Goal: Task Accomplishment & Management: Manage account settings

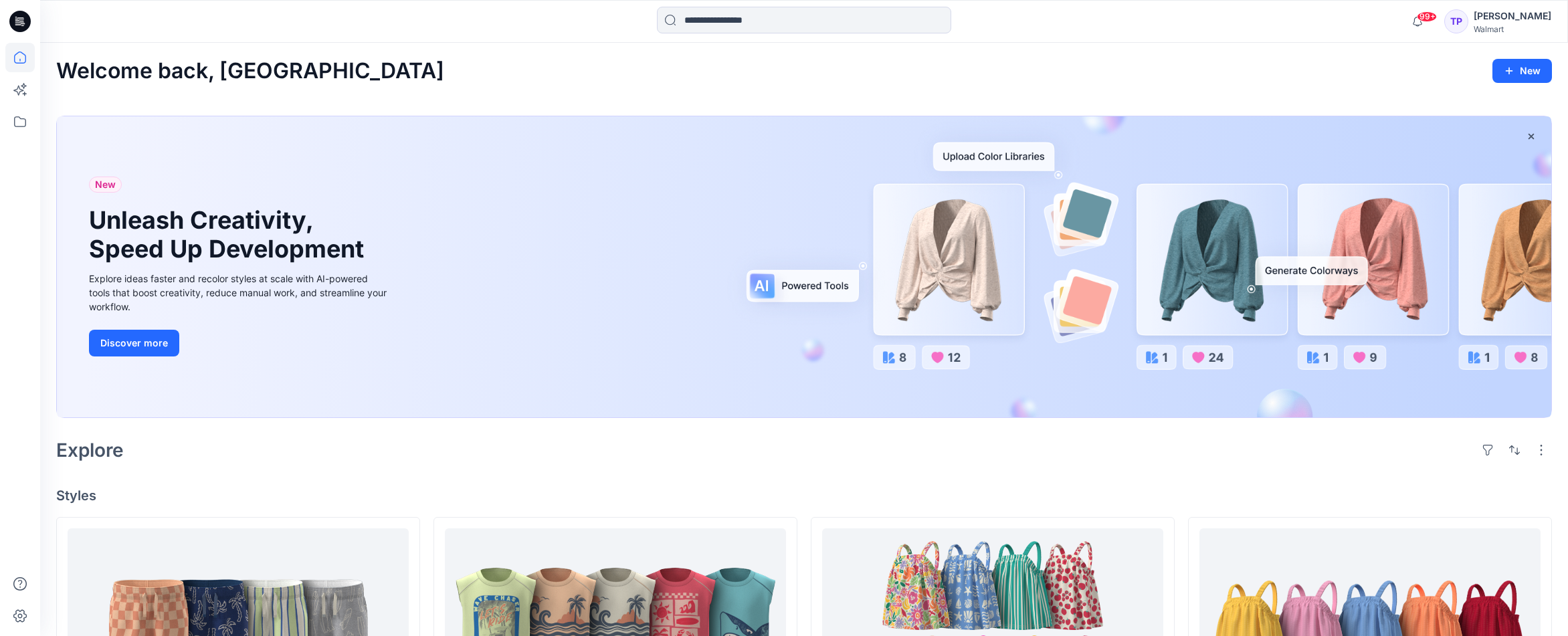
scroll to position [1, 0]
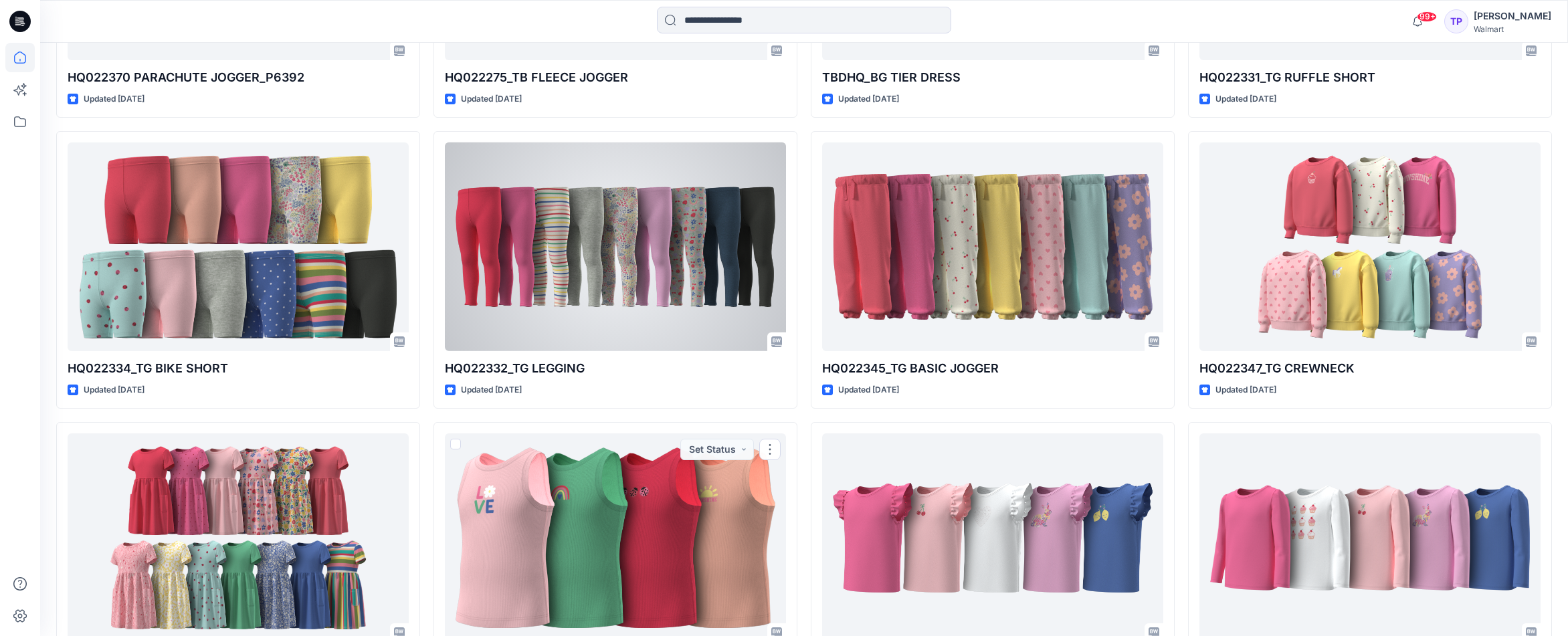
scroll to position [5263, 0]
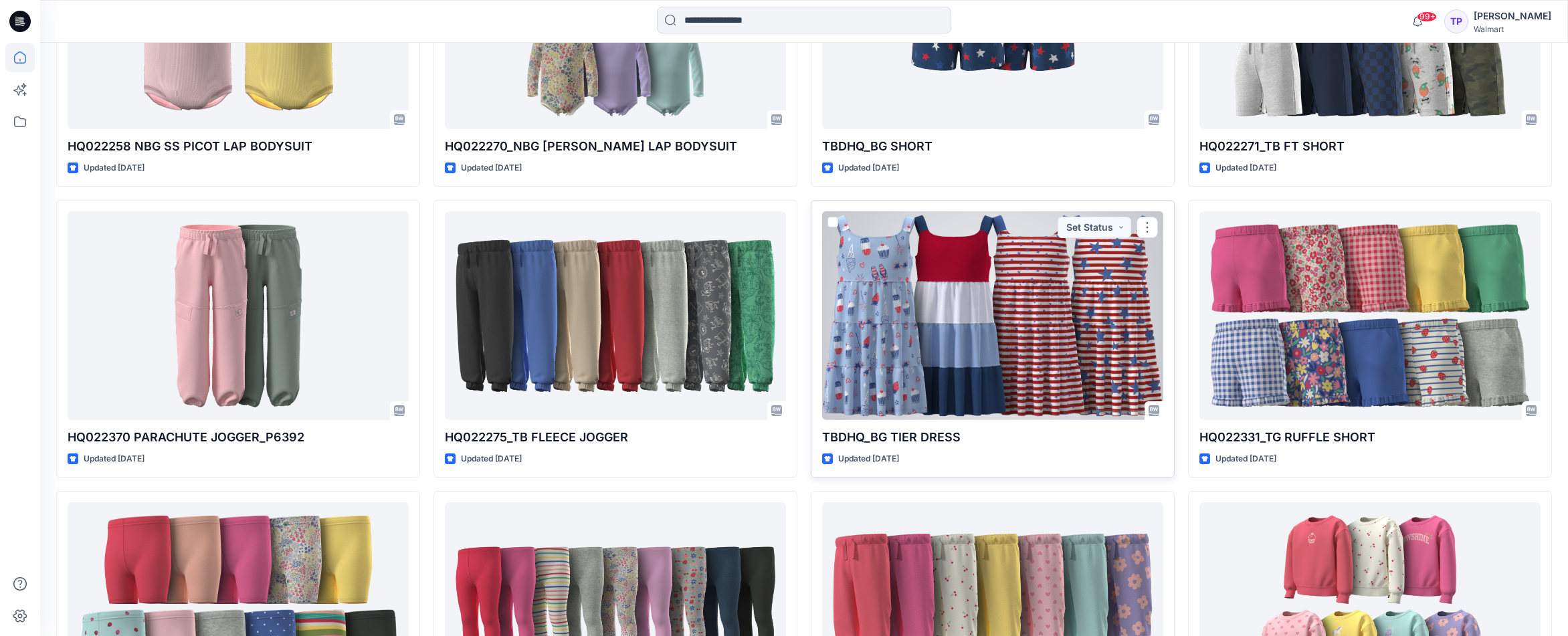
click at [1071, 308] on div at bounding box center [992, 315] width 341 height 209
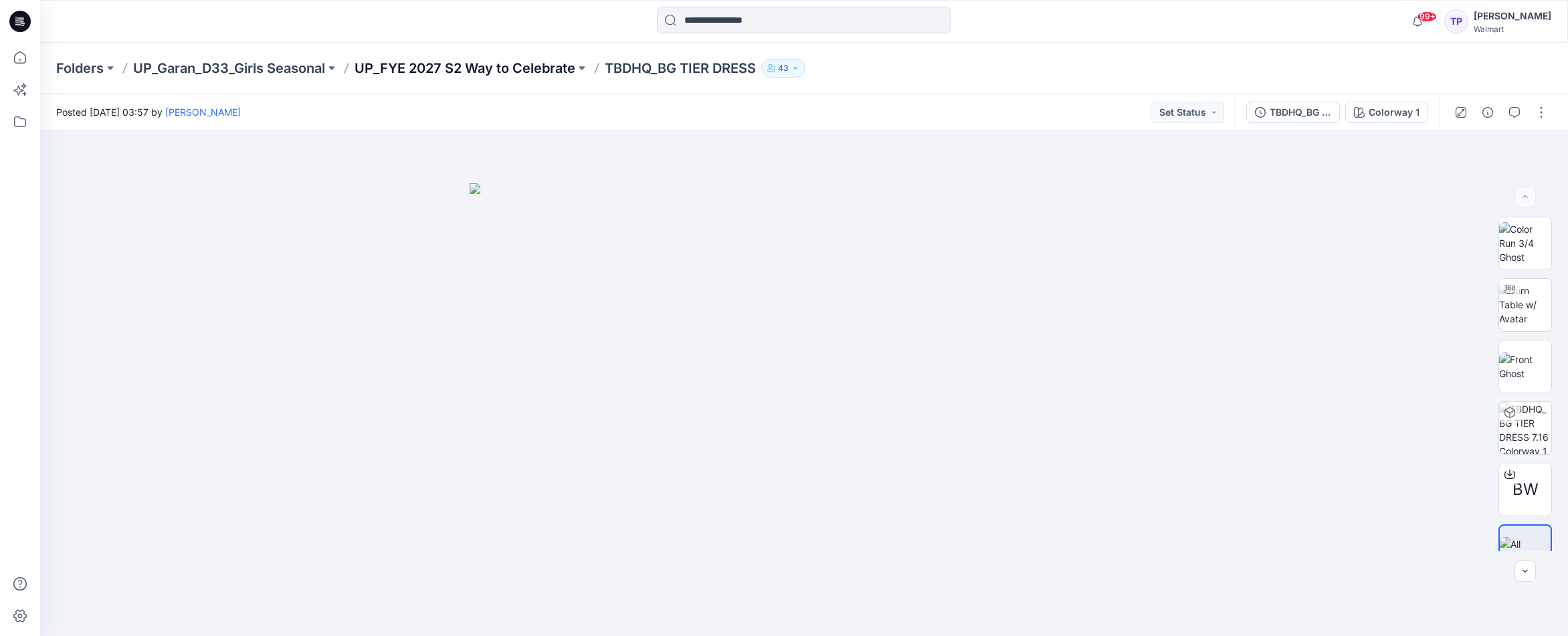
click at [544, 67] on p "UP_FYE 2027 S2 Way to Celebrate" at bounding box center [465, 67] width 221 height 18
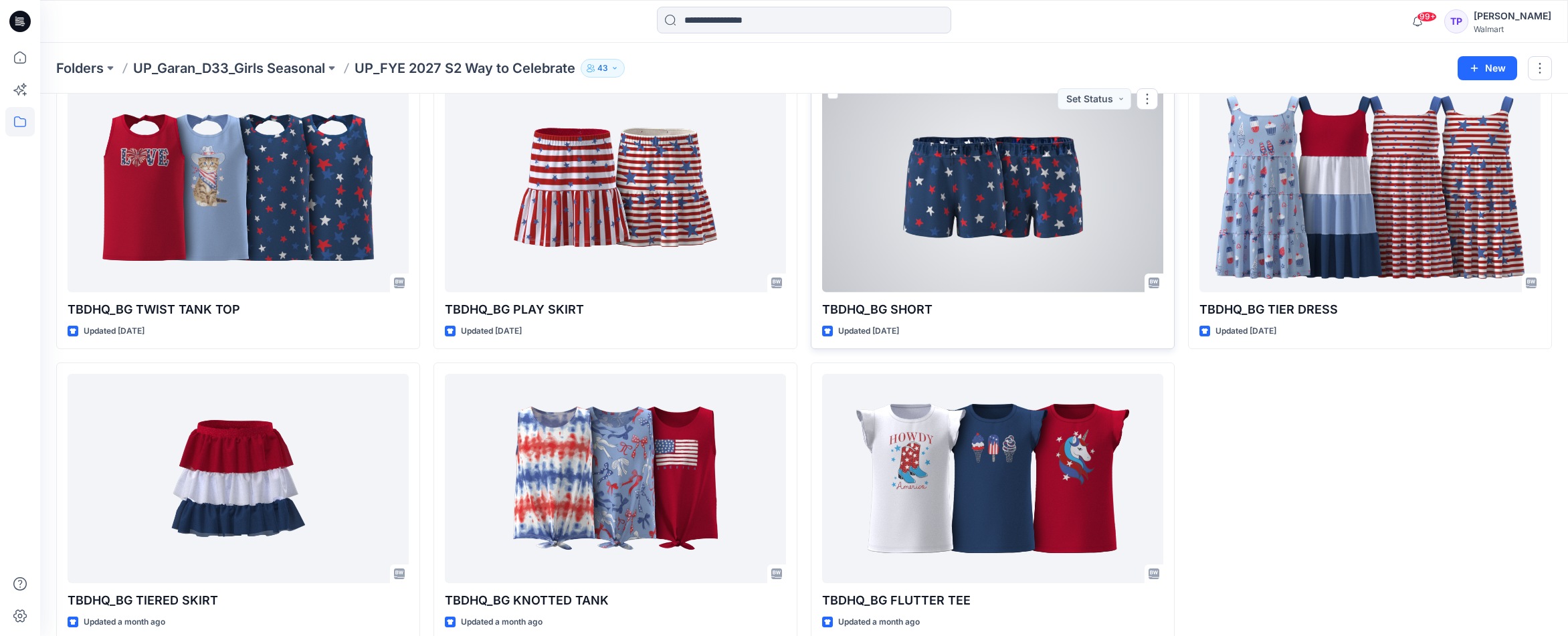
scroll to position [89, 0]
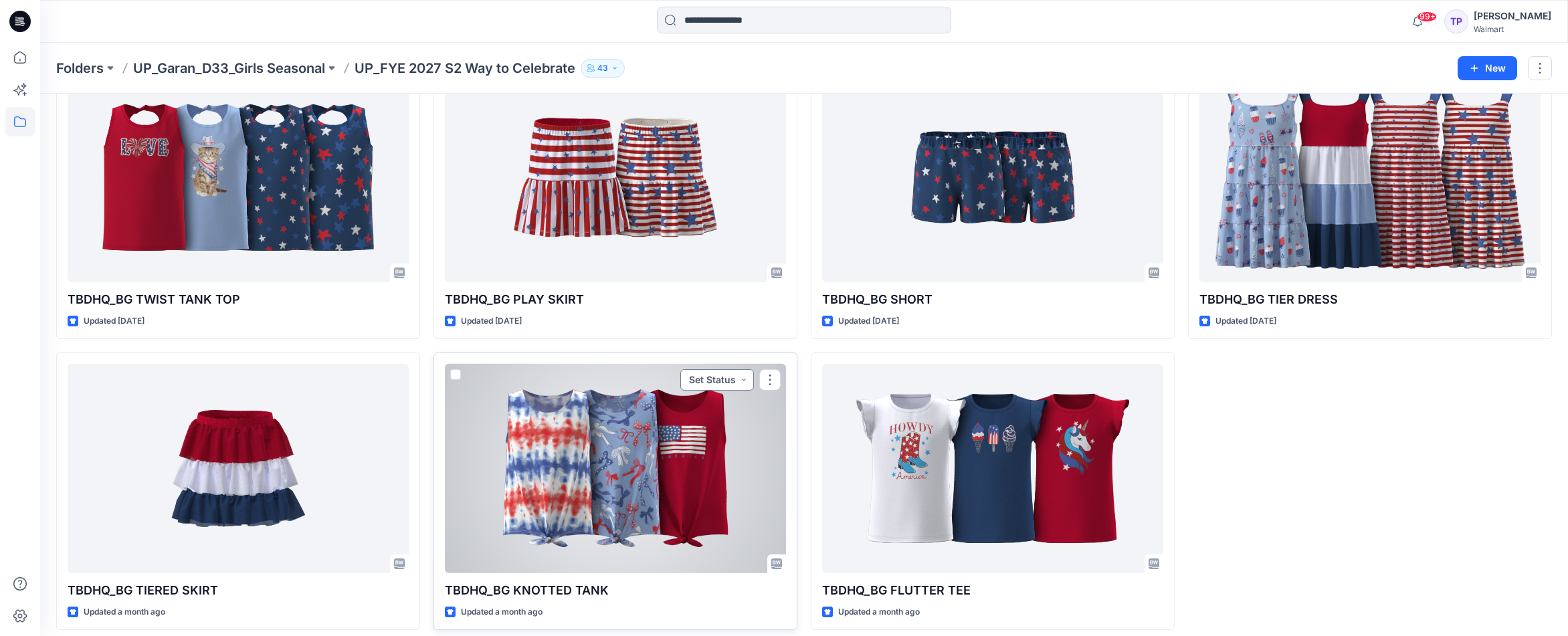
click at [704, 381] on button "Set Status" at bounding box center [717, 379] width 74 height 21
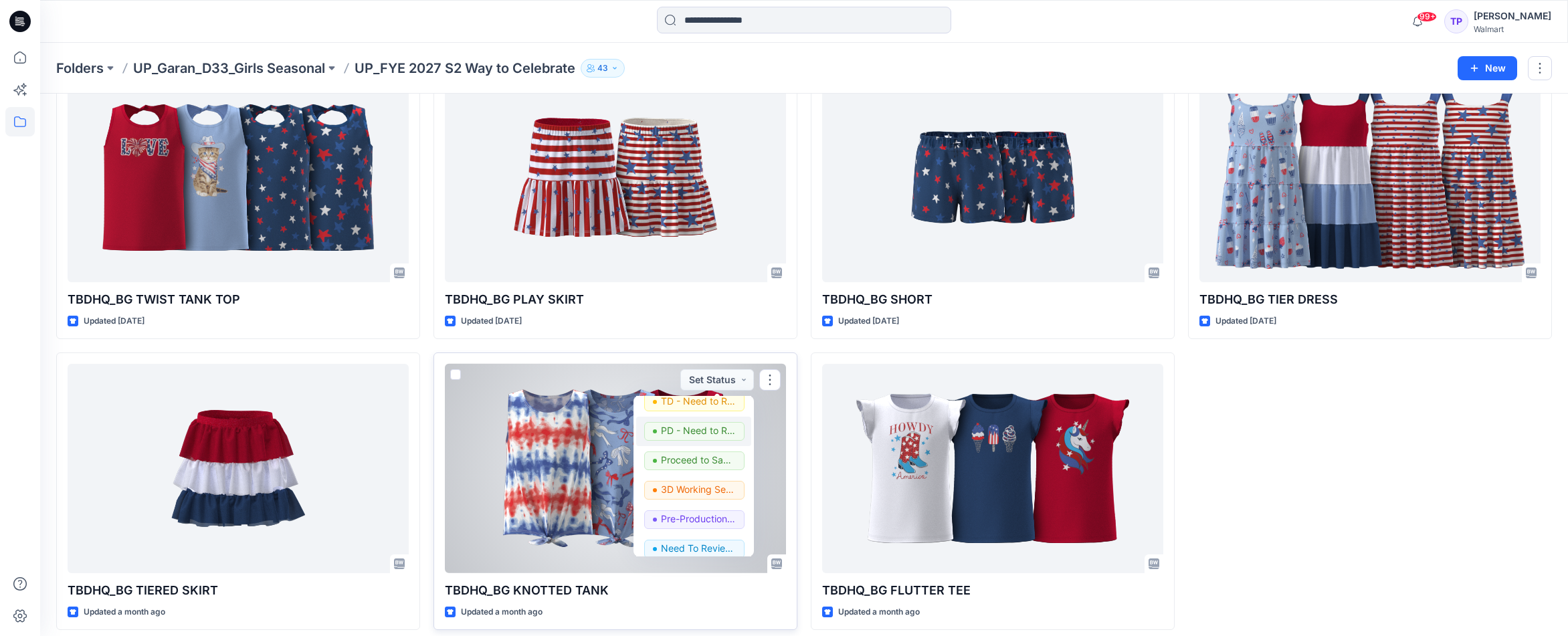
scroll to position [168, 0]
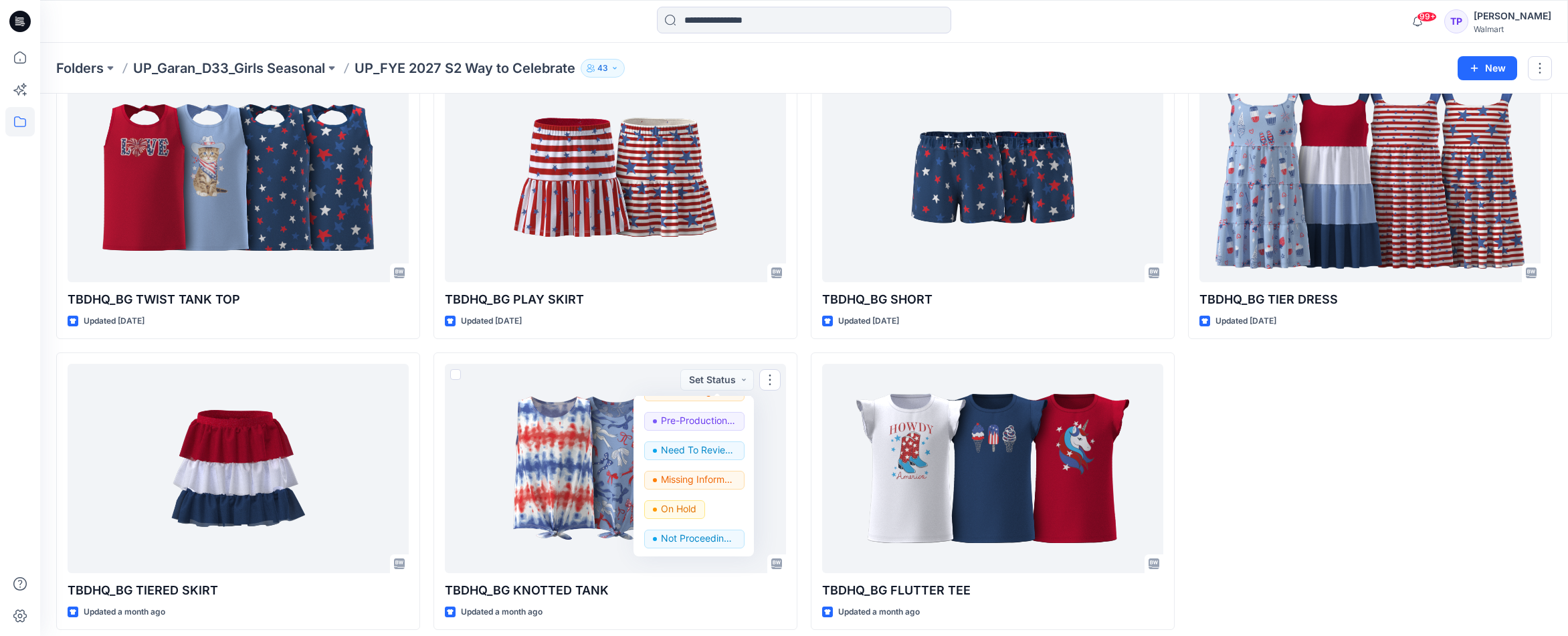
drag, startPoint x: 1390, startPoint y: 425, endPoint x: 1334, endPoint y: 469, distance: 71.2
click at [1390, 426] on div "TBDHQ_BG TIER DRESS Updated [DATE]" at bounding box center [1370, 345] width 364 height 569
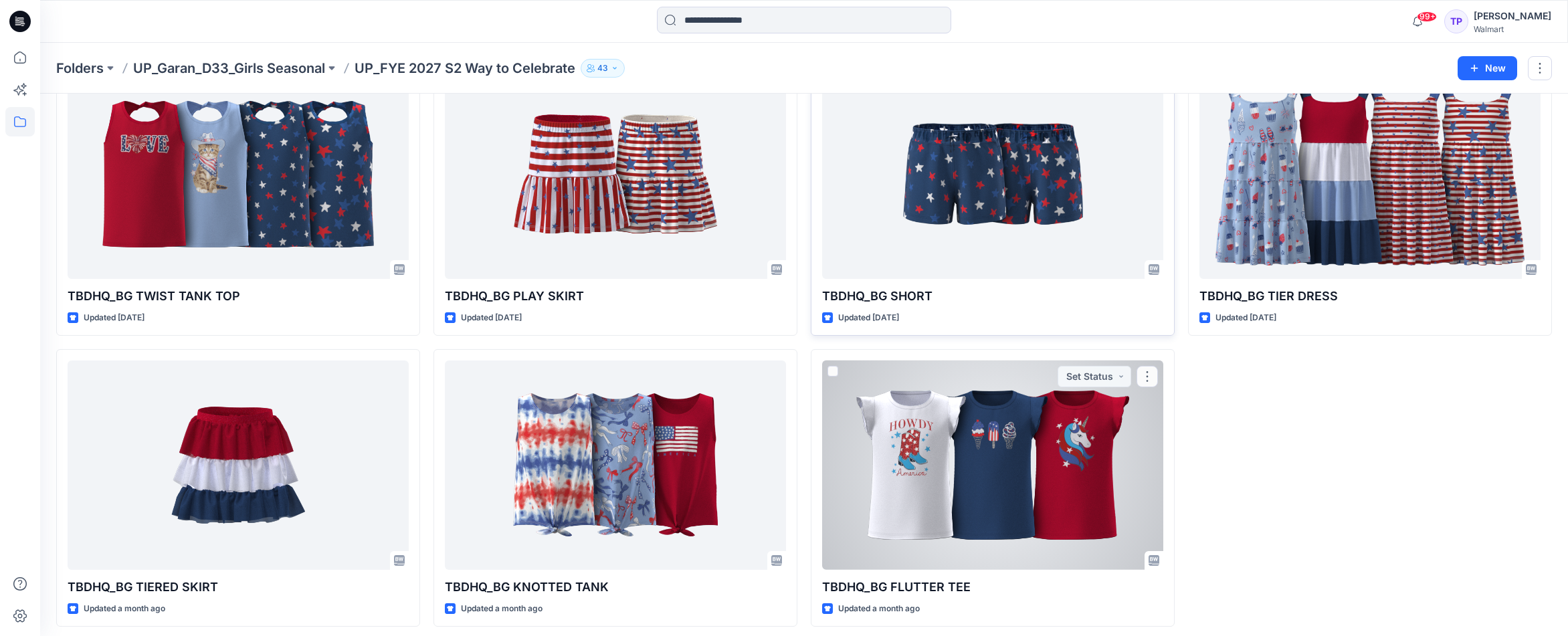
scroll to position [98, 0]
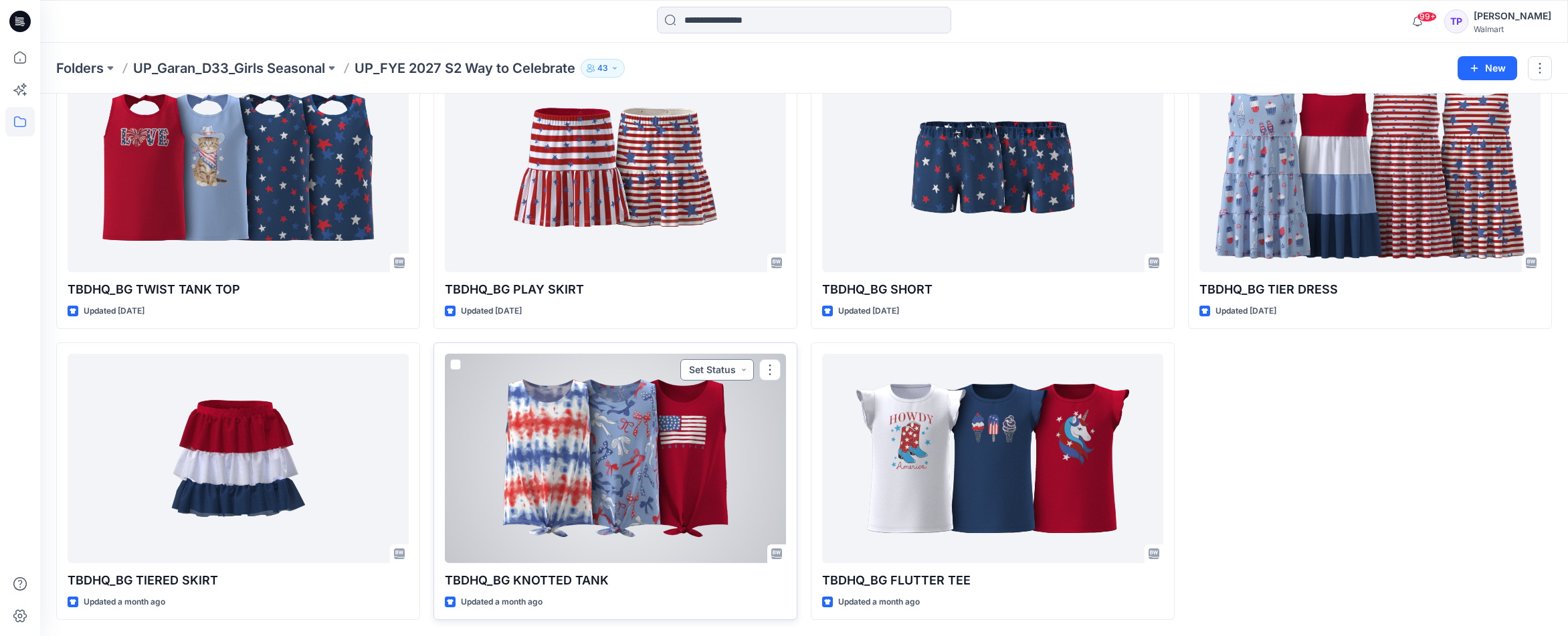
click at [734, 368] on button "Set Status" at bounding box center [717, 369] width 74 height 21
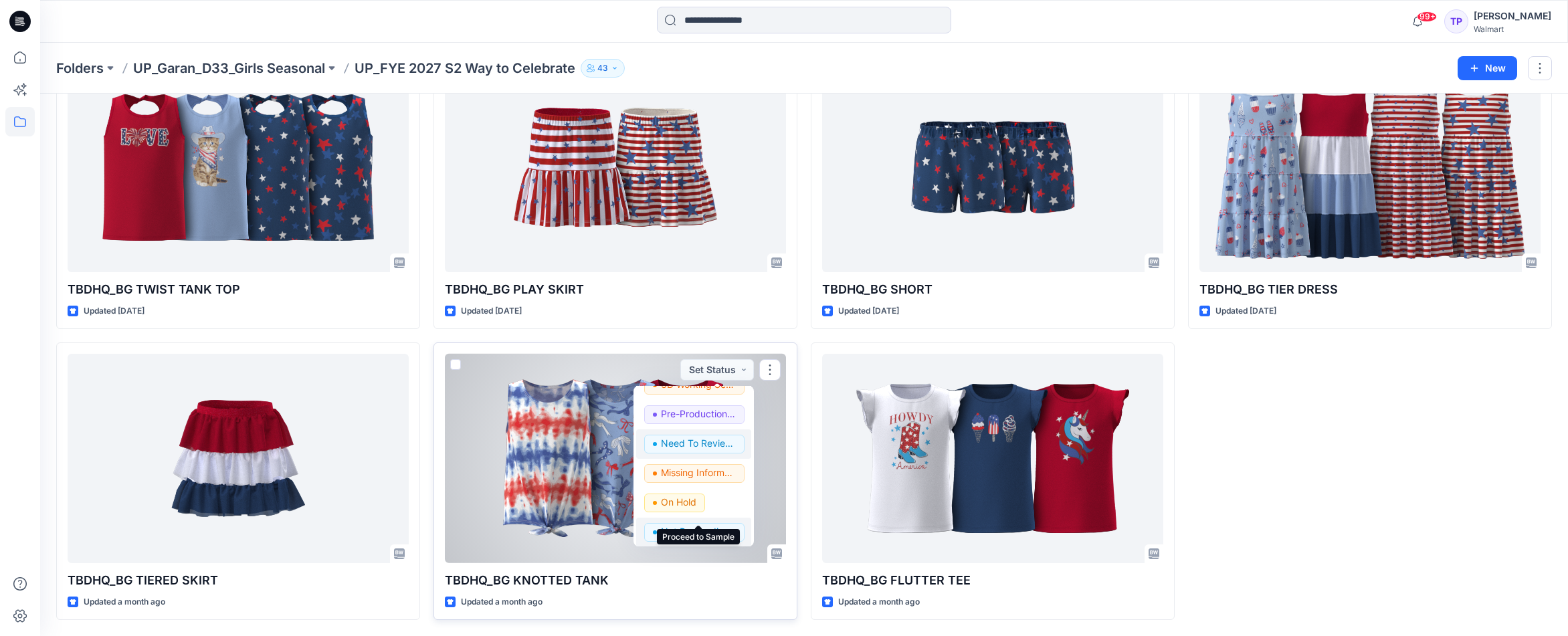
scroll to position [168, 0]
click at [723, 528] on p "Not Proceeding / Dropped" at bounding box center [698, 528] width 75 height 18
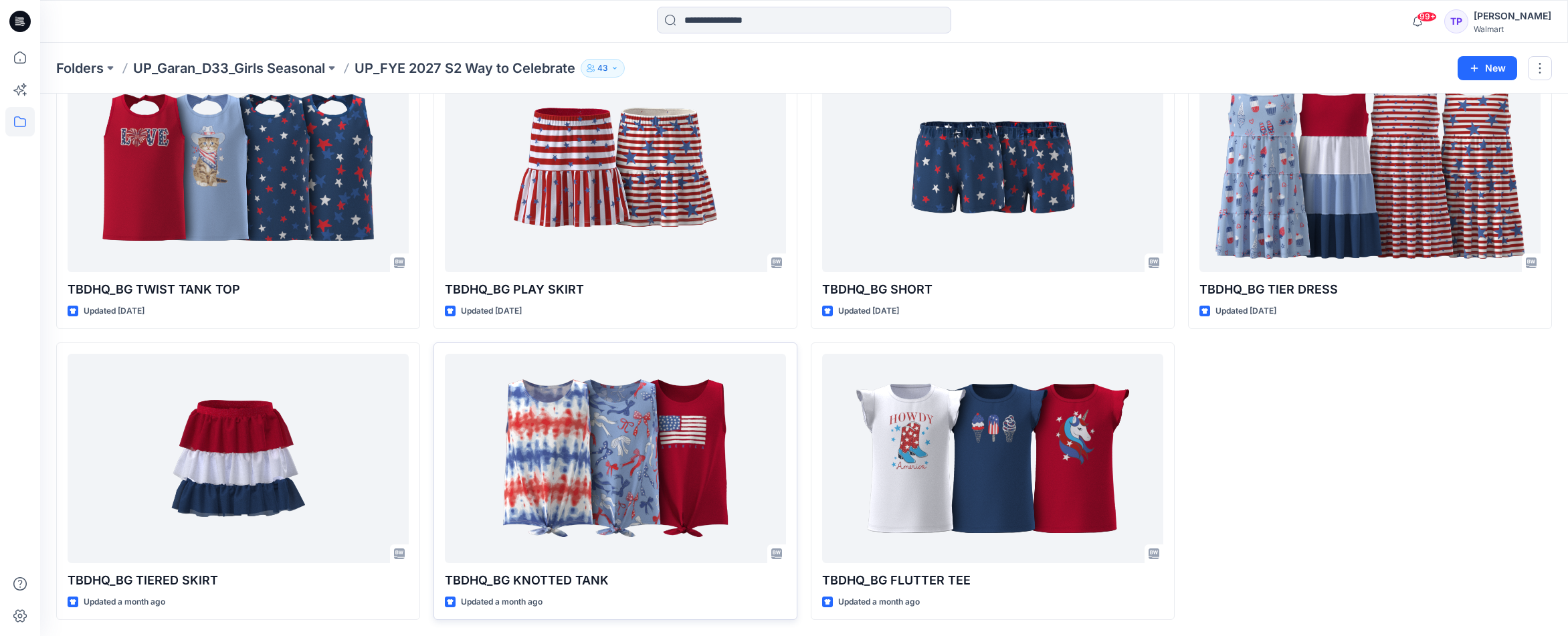
scroll to position [0, 0]
